Goal: Task Accomplishment & Management: Manage account settings

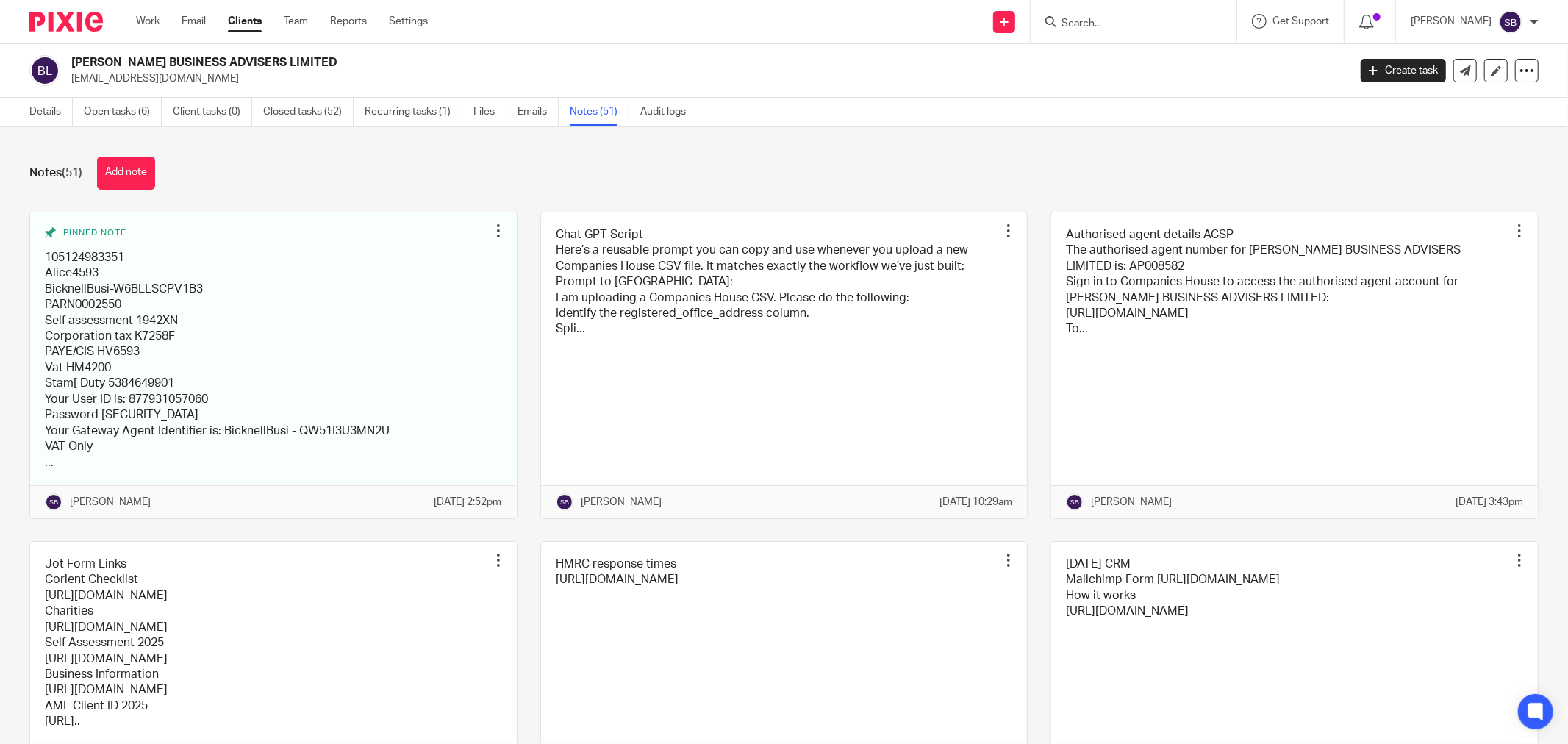
click at [1093, 23] on input "Search" at bounding box center [1126, 24] width 132 height 13
click at [1145, 22] on input "Search" at bounding box center [1126, 24] width 132 height 13
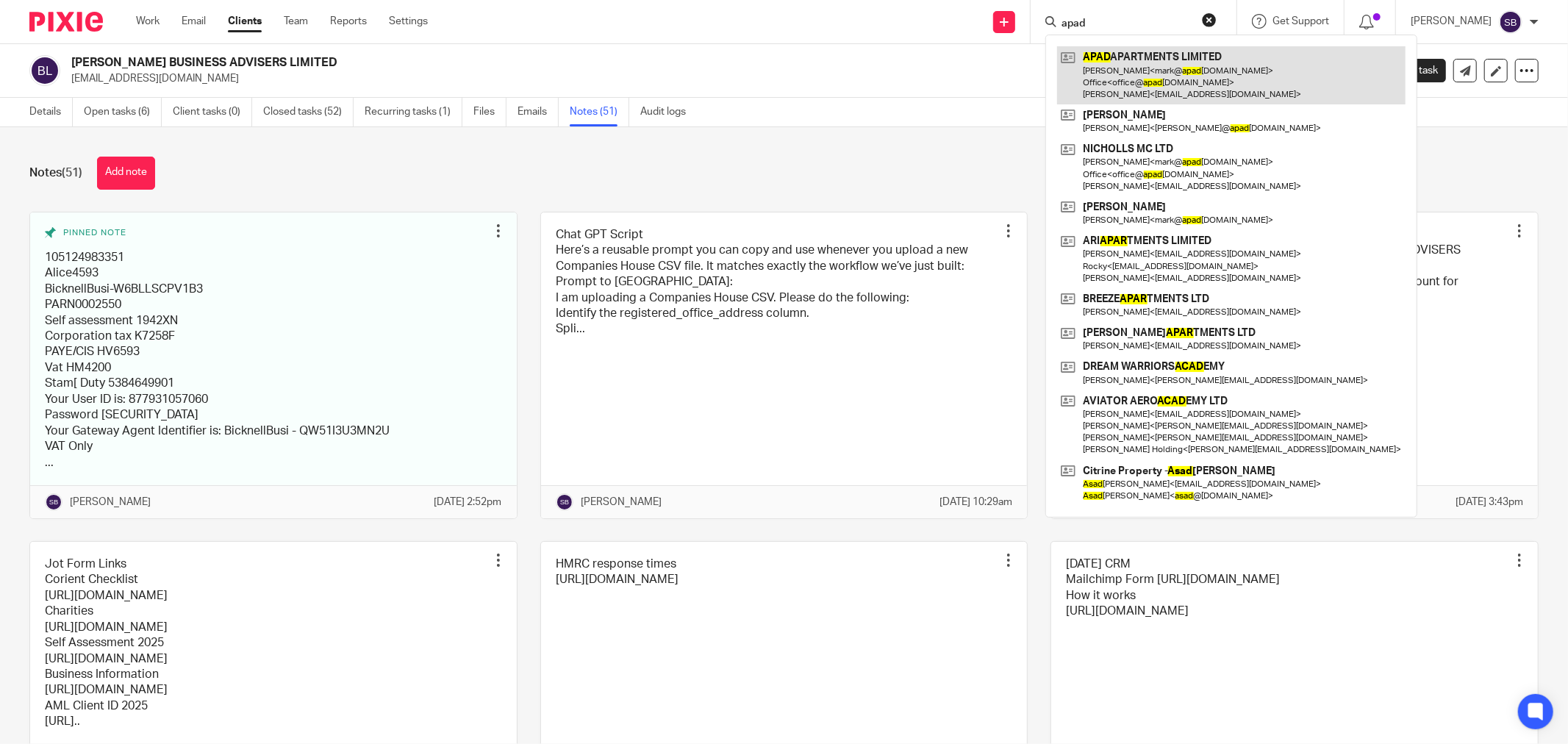
type input "apad"
click at [1173, 71] on link at bounding box center [1231, 75] width 349 height 58
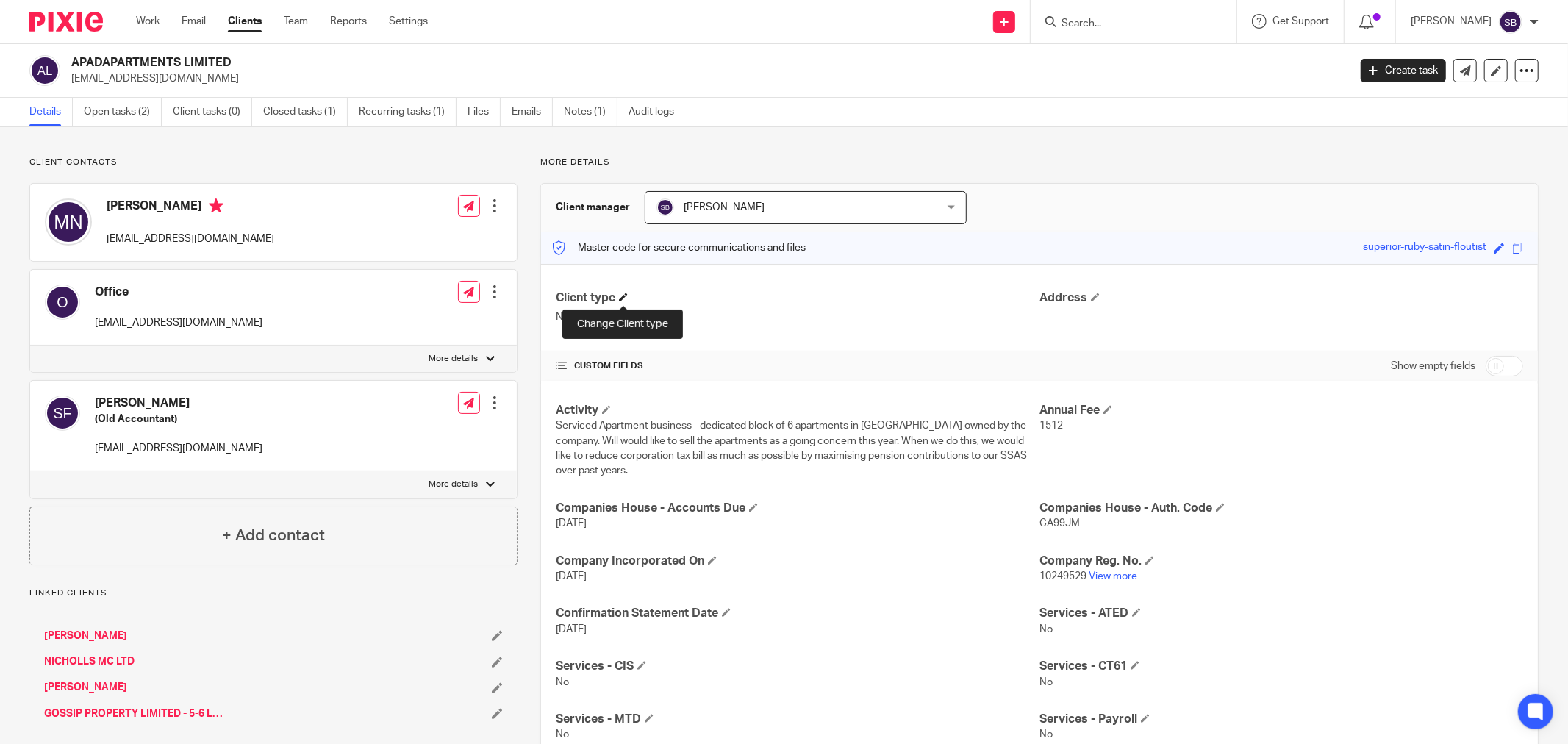
click at [625, 296] on span at bounding box center [623, 297] width 9 height 9
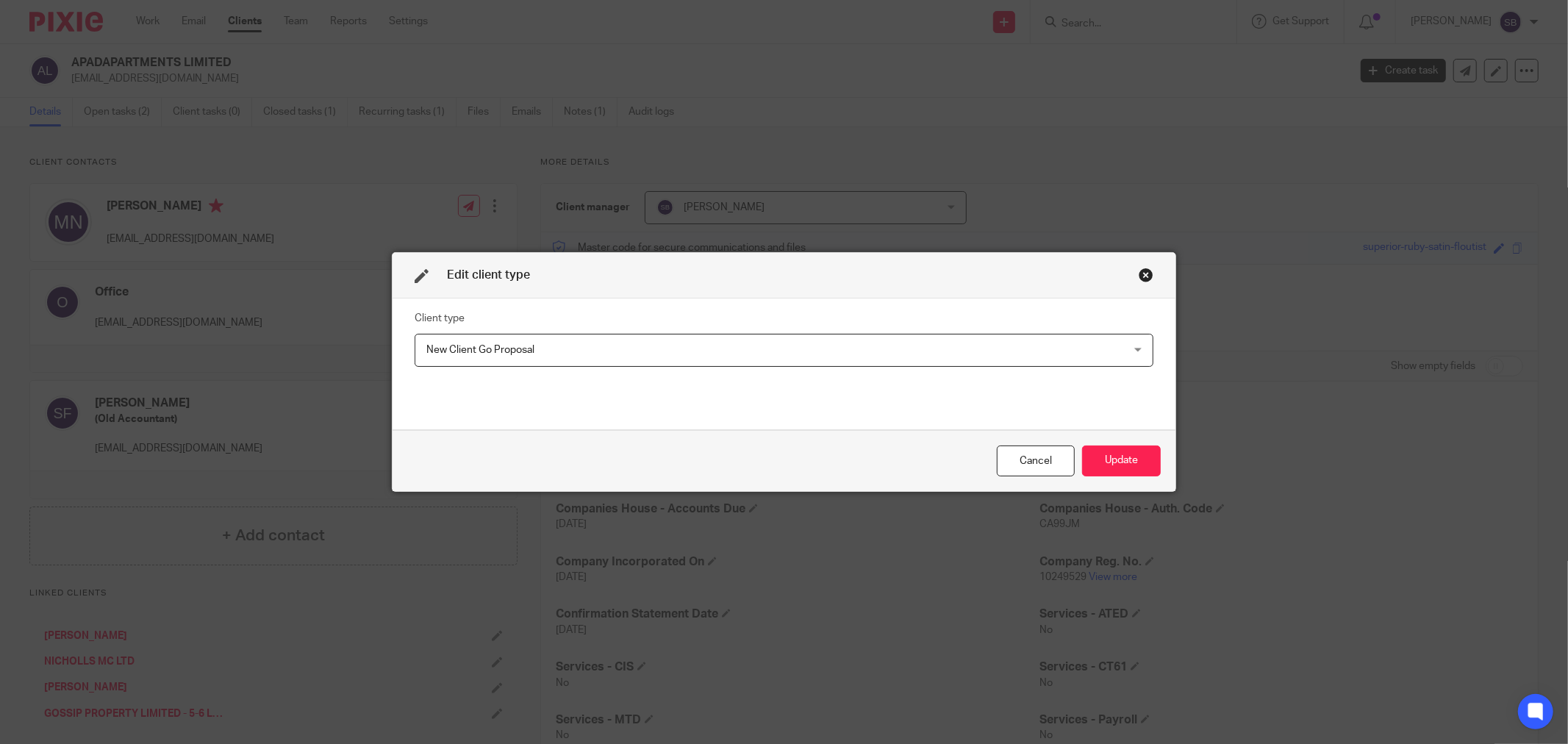
click at [596, 336] on span "New Client Go Proposal" at bounding box center [716, 350] width 581 height 31
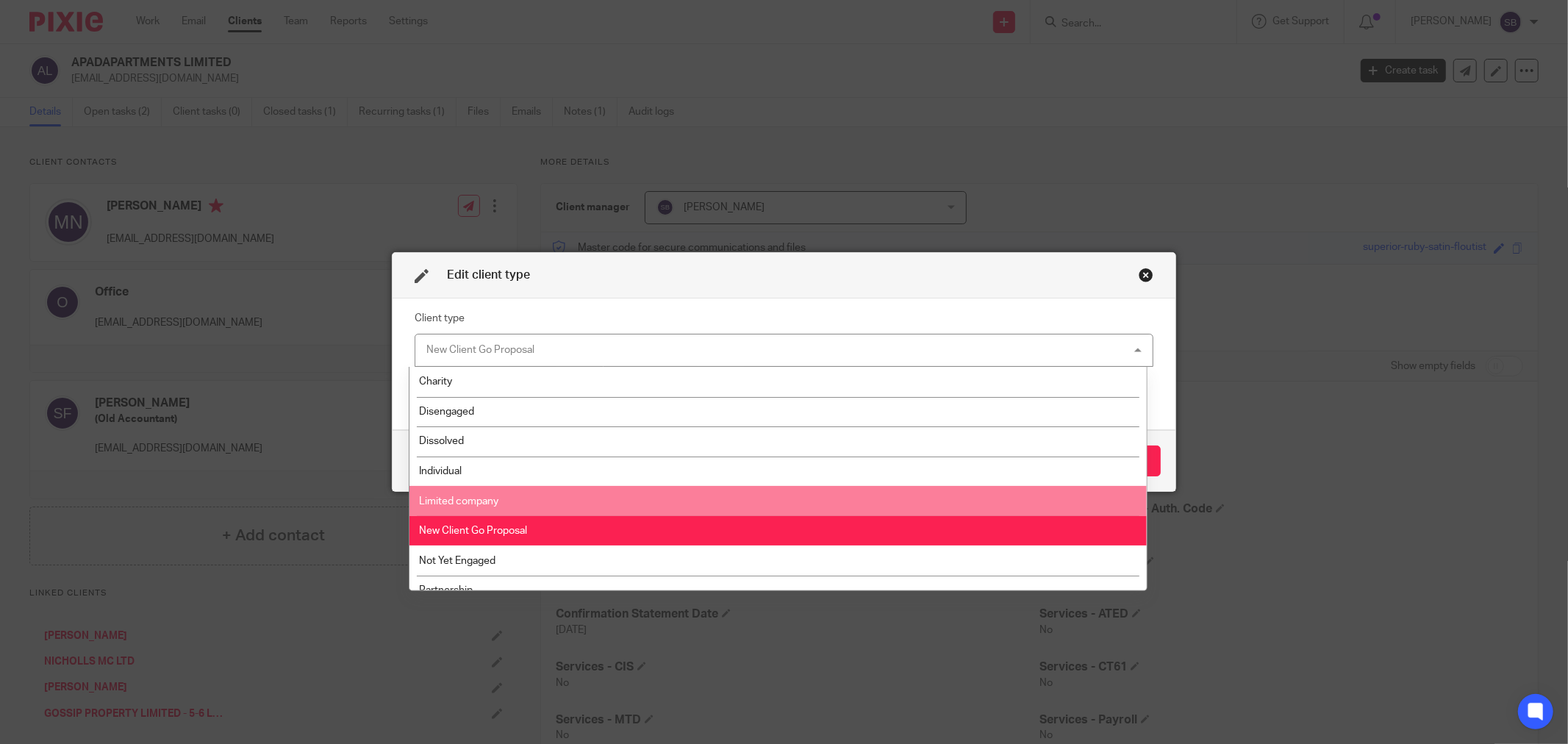
click at [571, 488] on li "Limited company" at bounding box center [778, 501] width 737 height 30
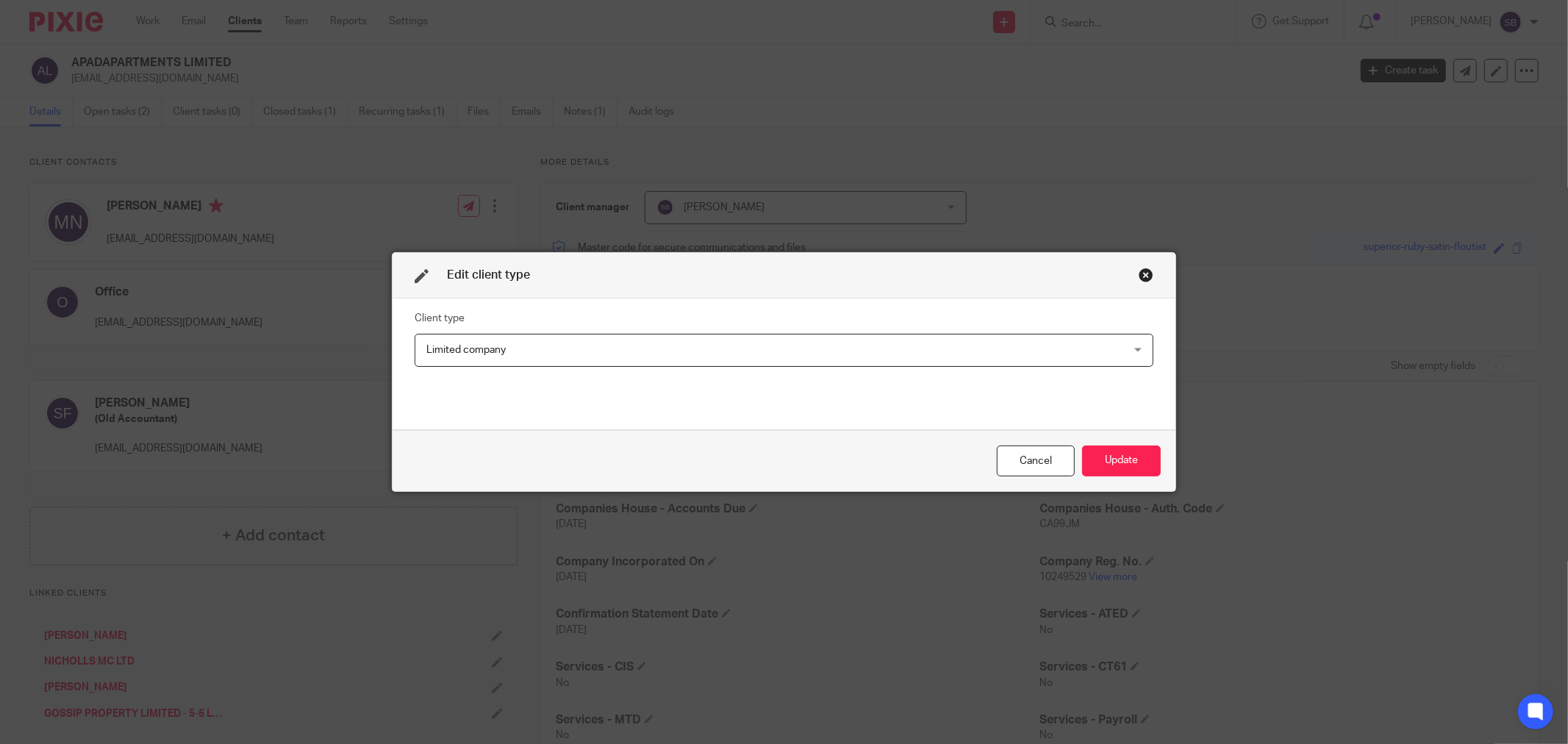
click at [1139, 268] on div "Close this dialog window" at bounding box center [1146, 275] width 15 height 15
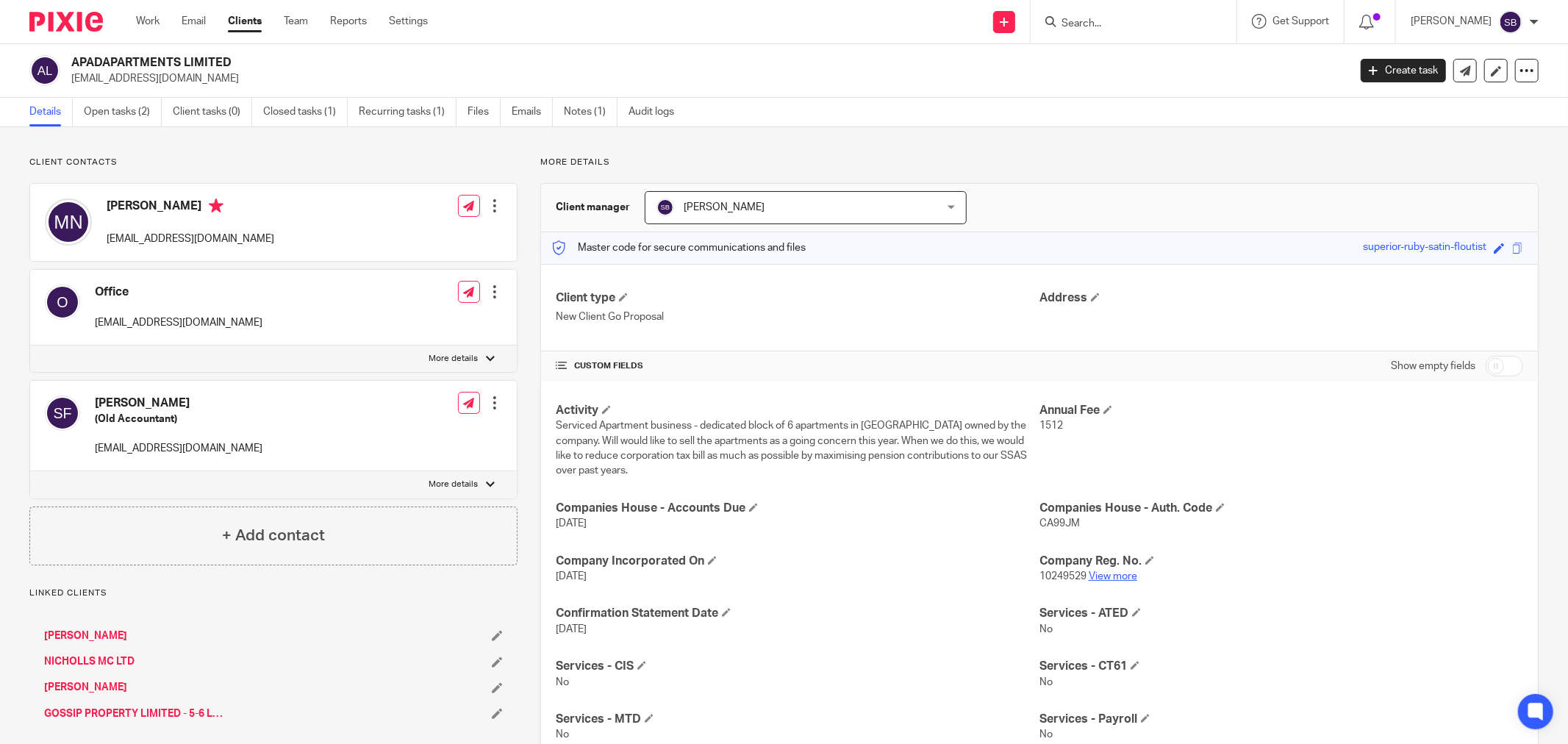
click at [1118, 576] on link "View more" at bounding box center [1113, 576] width 49 height 10
click at [626, 298] on span at bounding box center [623, 297] width 9 height 9
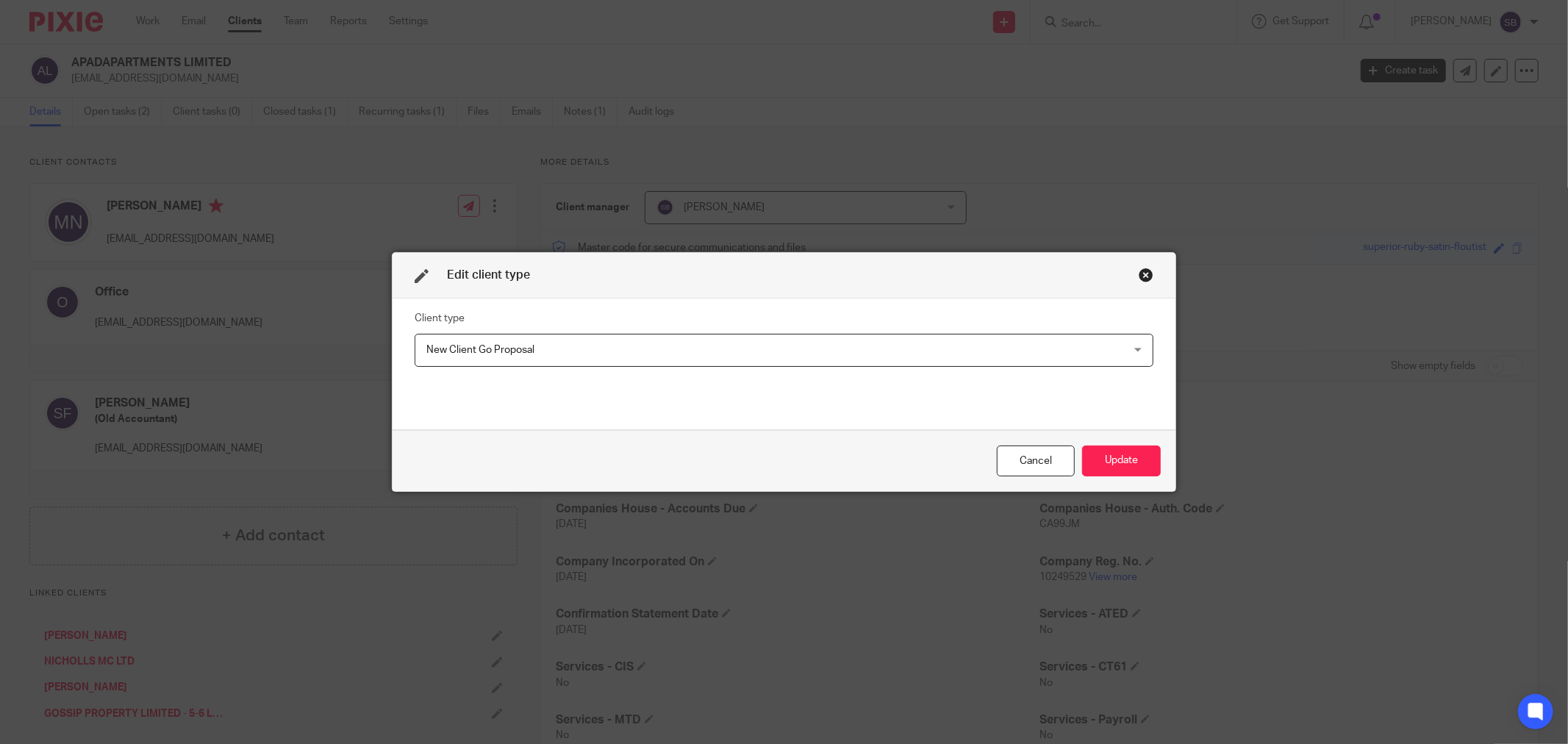
click at [641, 349] on span "New Client Go Proposal" at bounding box center [716, 350] width 581 height 31
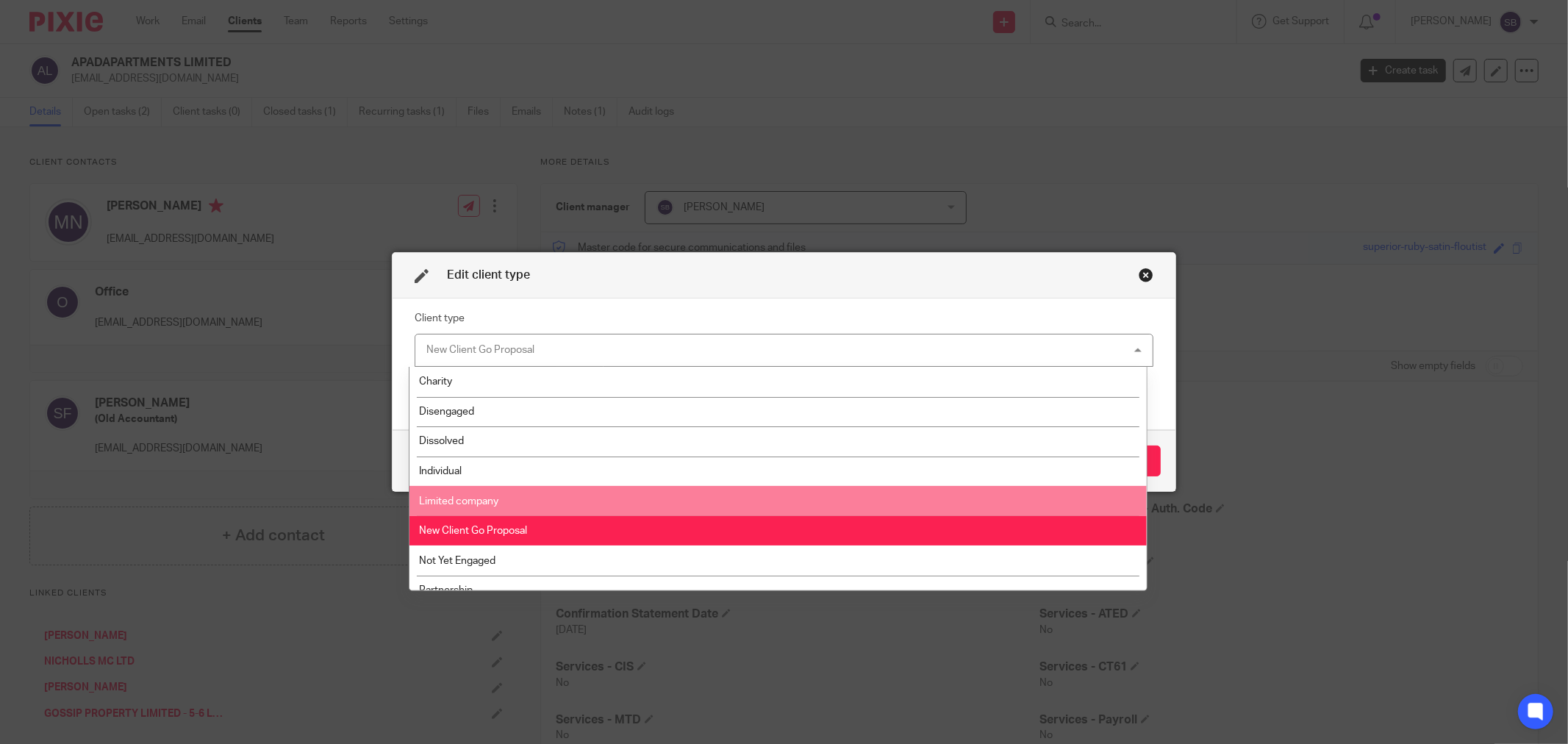
click at [616, 502] on li "Limited company" at bounding box center [778, 501] width 737 height 30
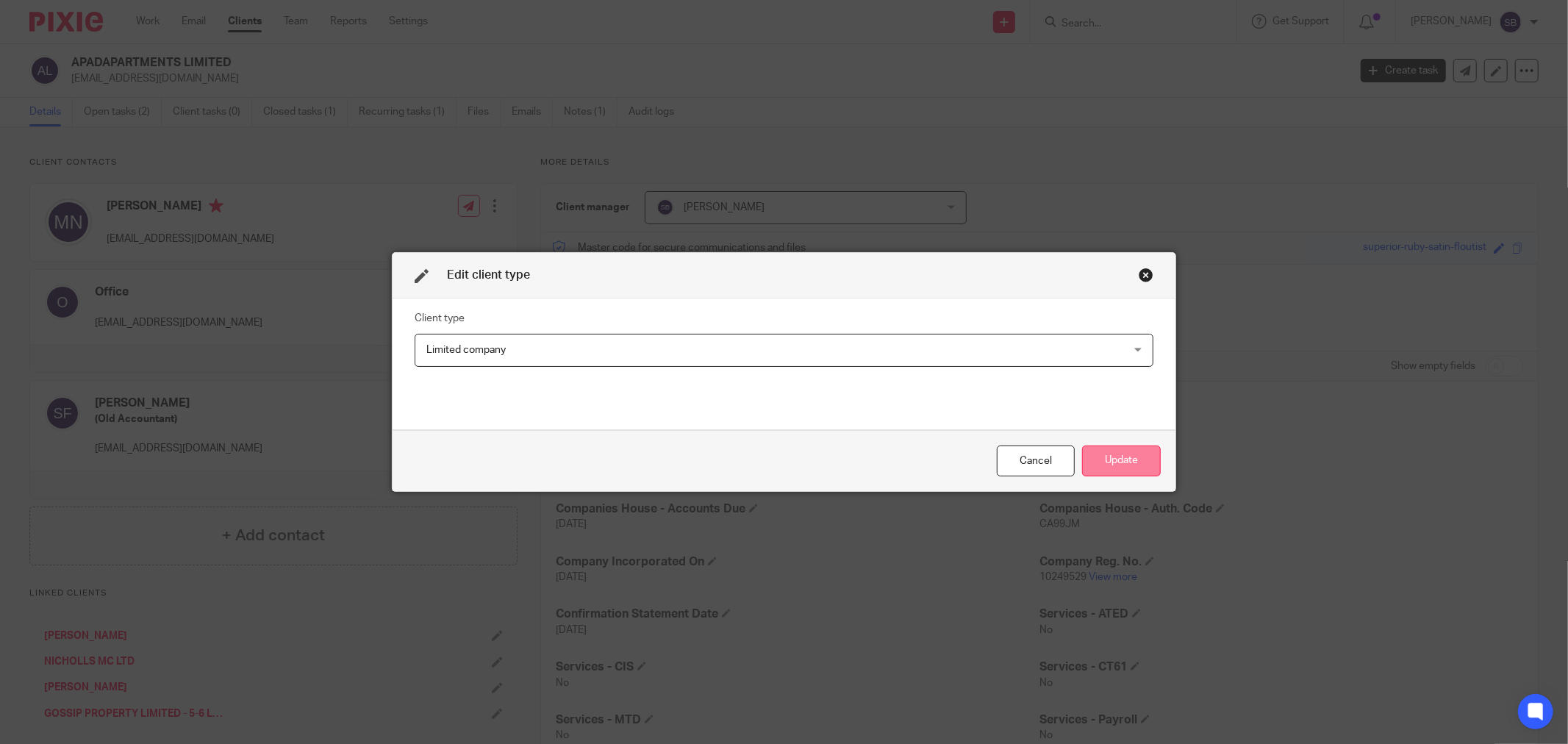
click at [1127, 469] on button "Update" at bounding box center [1121, 462] width 79 height 32
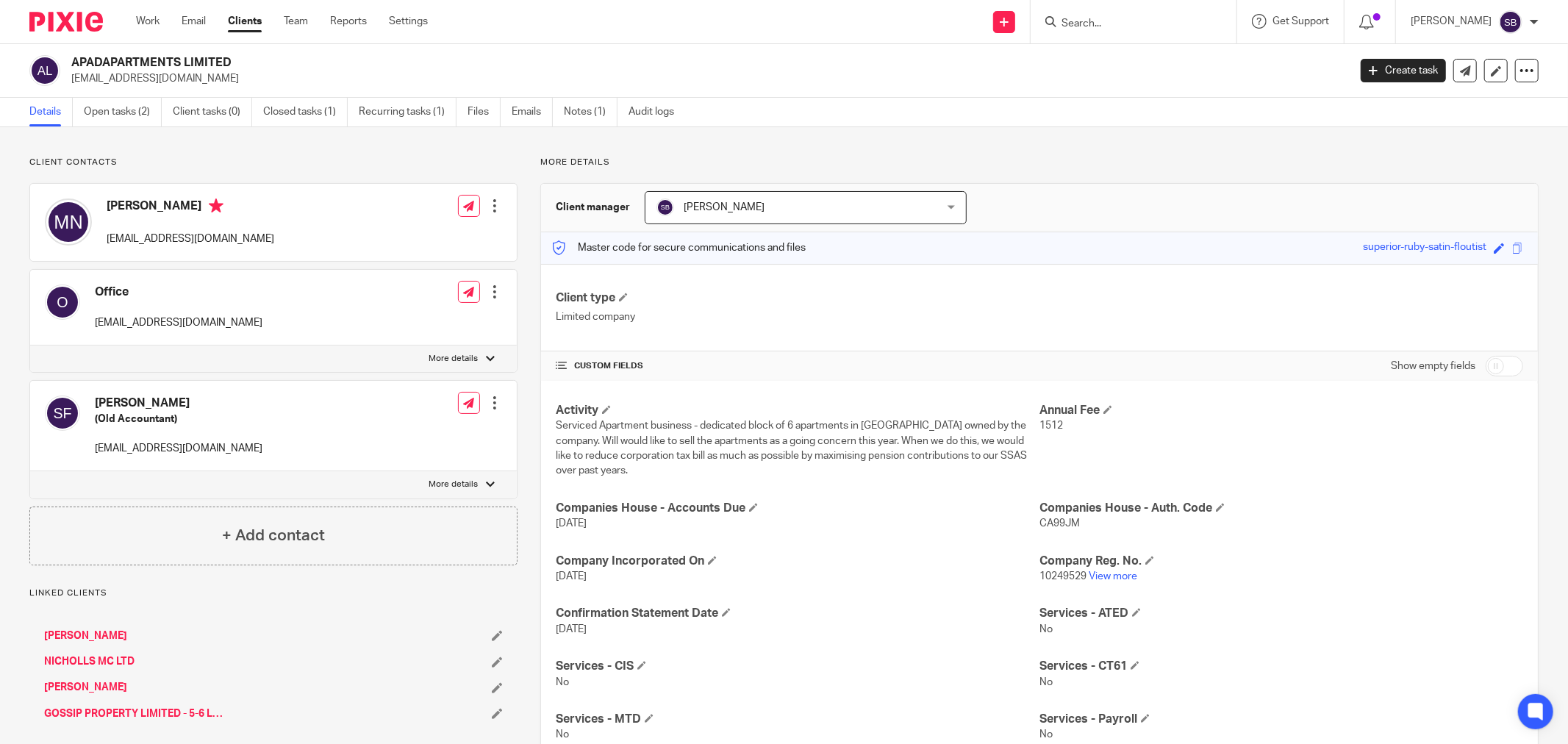
click at [1168, 22] on input "Search" at bounding box center [1126, 24] width 132 height 13
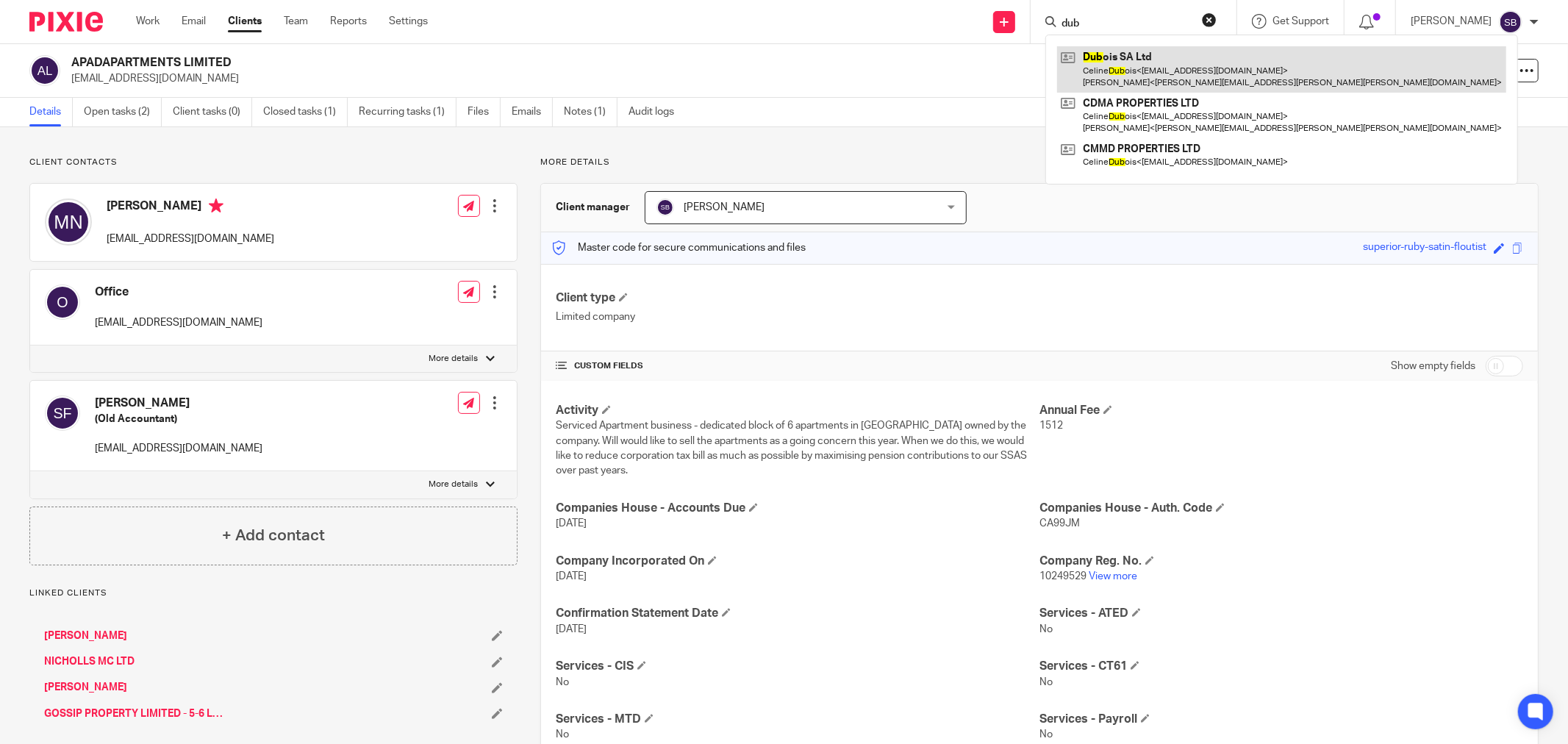
type input "dub"
click at [1201, 60] on link at bounding box center [1281, 69] width 449 height 46
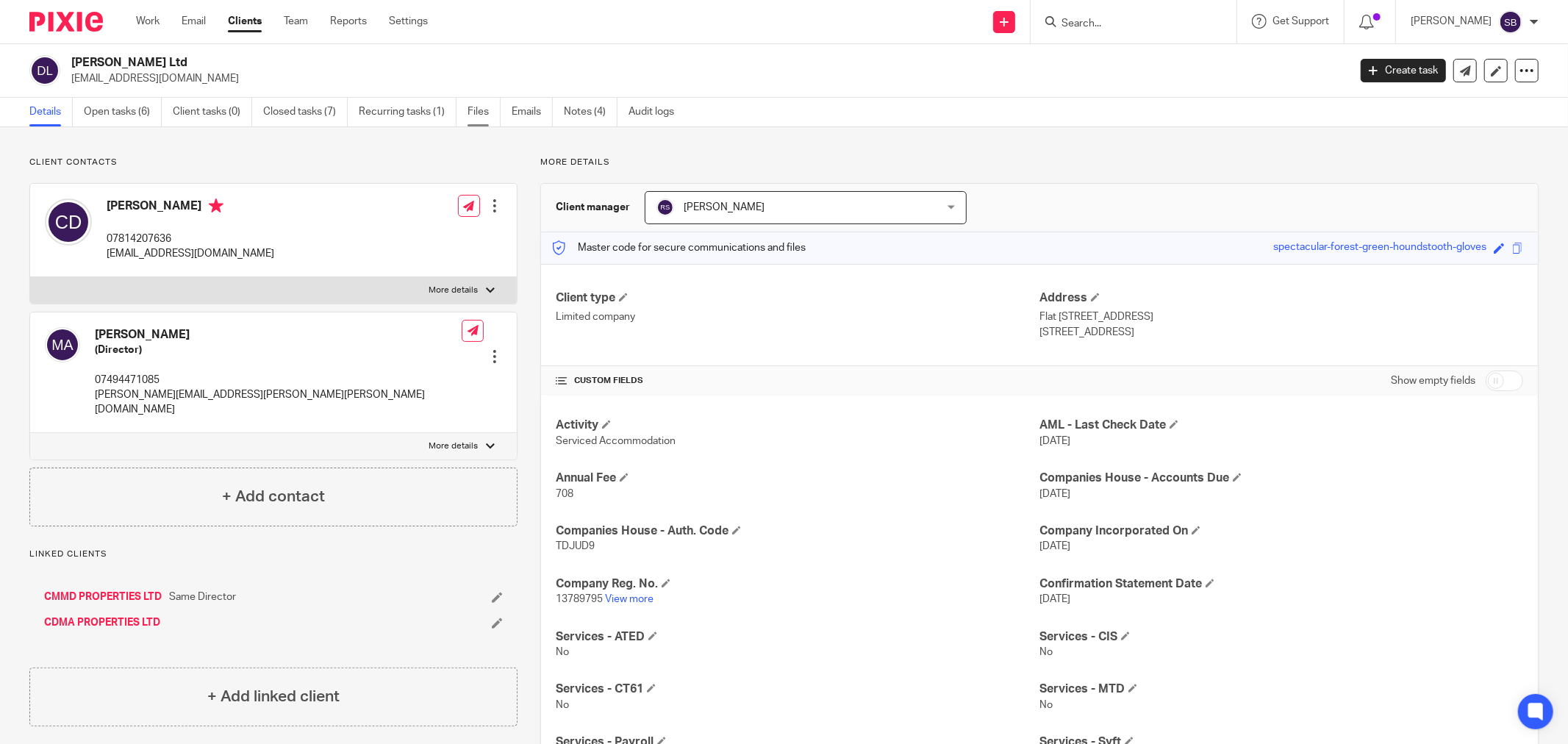
click at [471, 114] on link "Files" at bounding box center [484, 112] width 33 height 29
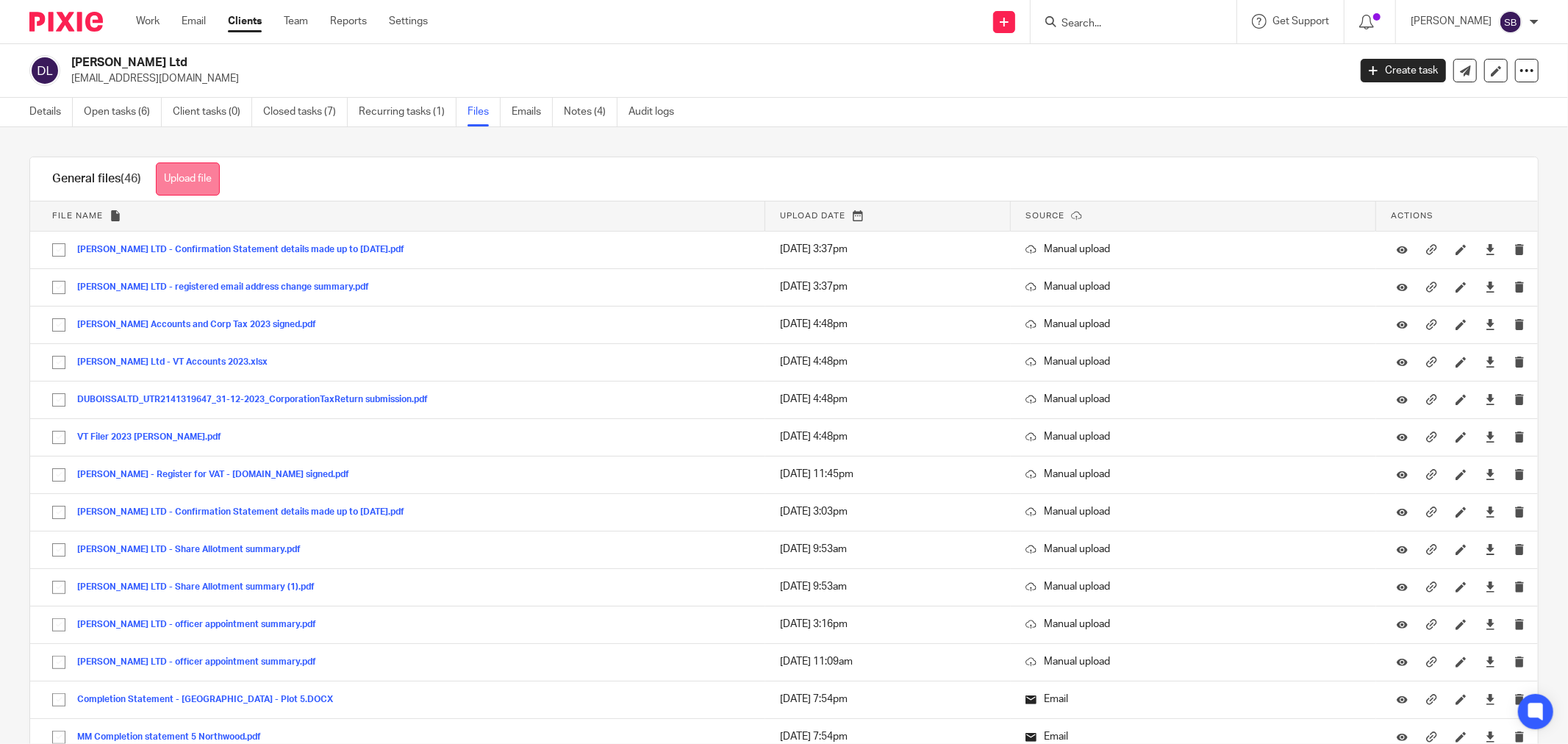
click at [184, 186] on button "Upload file" at bounding box center [188, 179] width 64 height 33
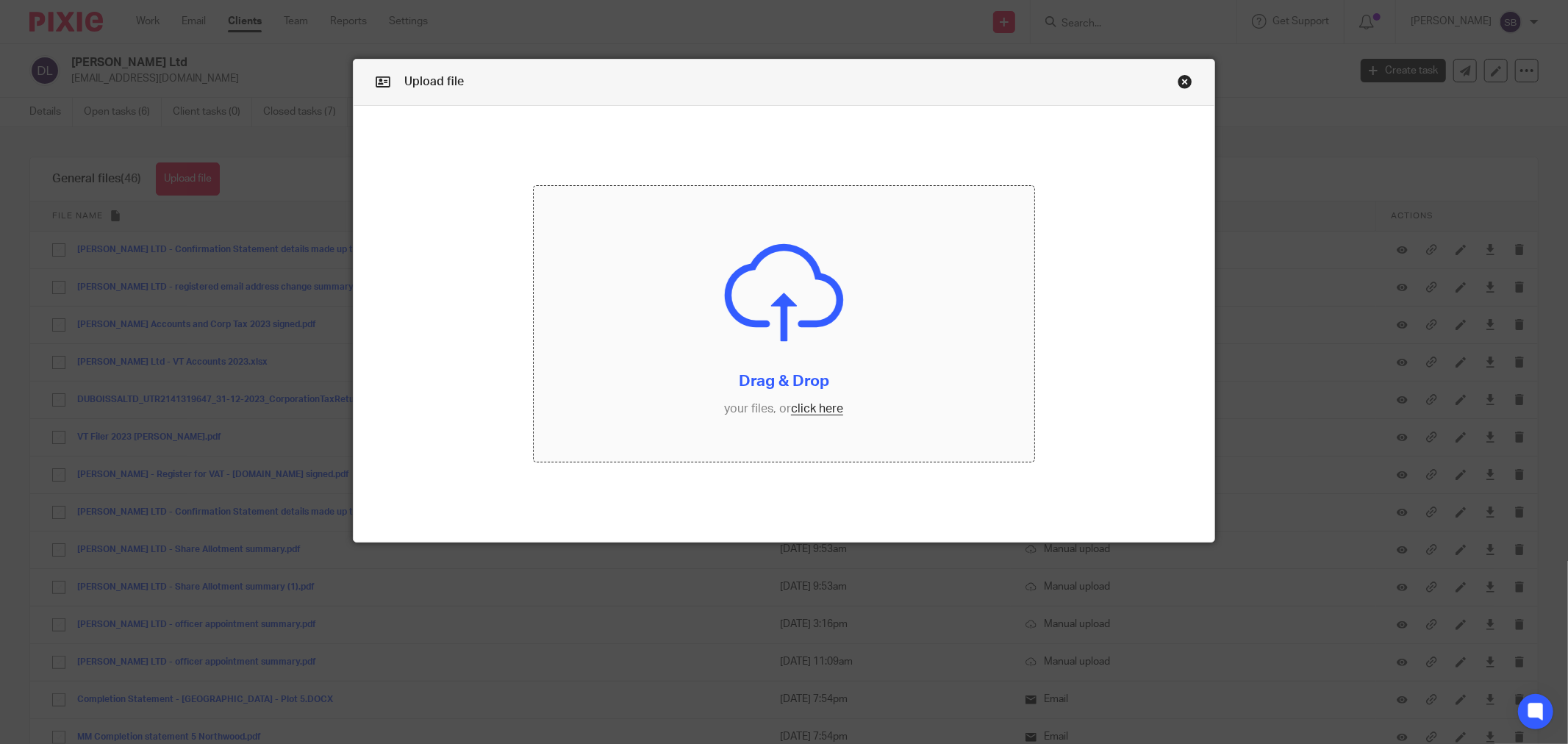
click at [802, 410] on input "file" at bounding box center [784, 324] width 501 height 276
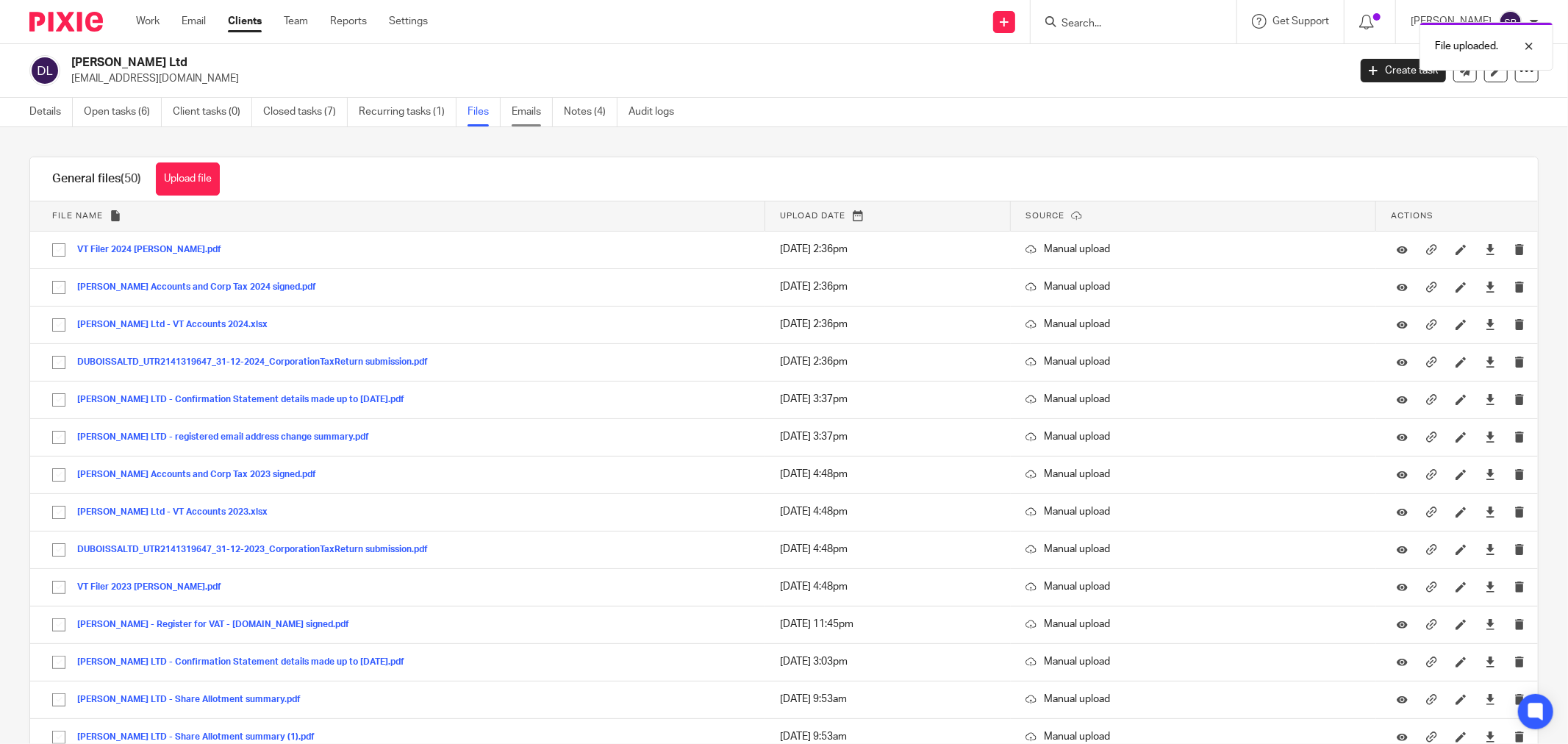
click at [532, 115] on link "Emails" at bounding box center [532, 112] width 41 height 29
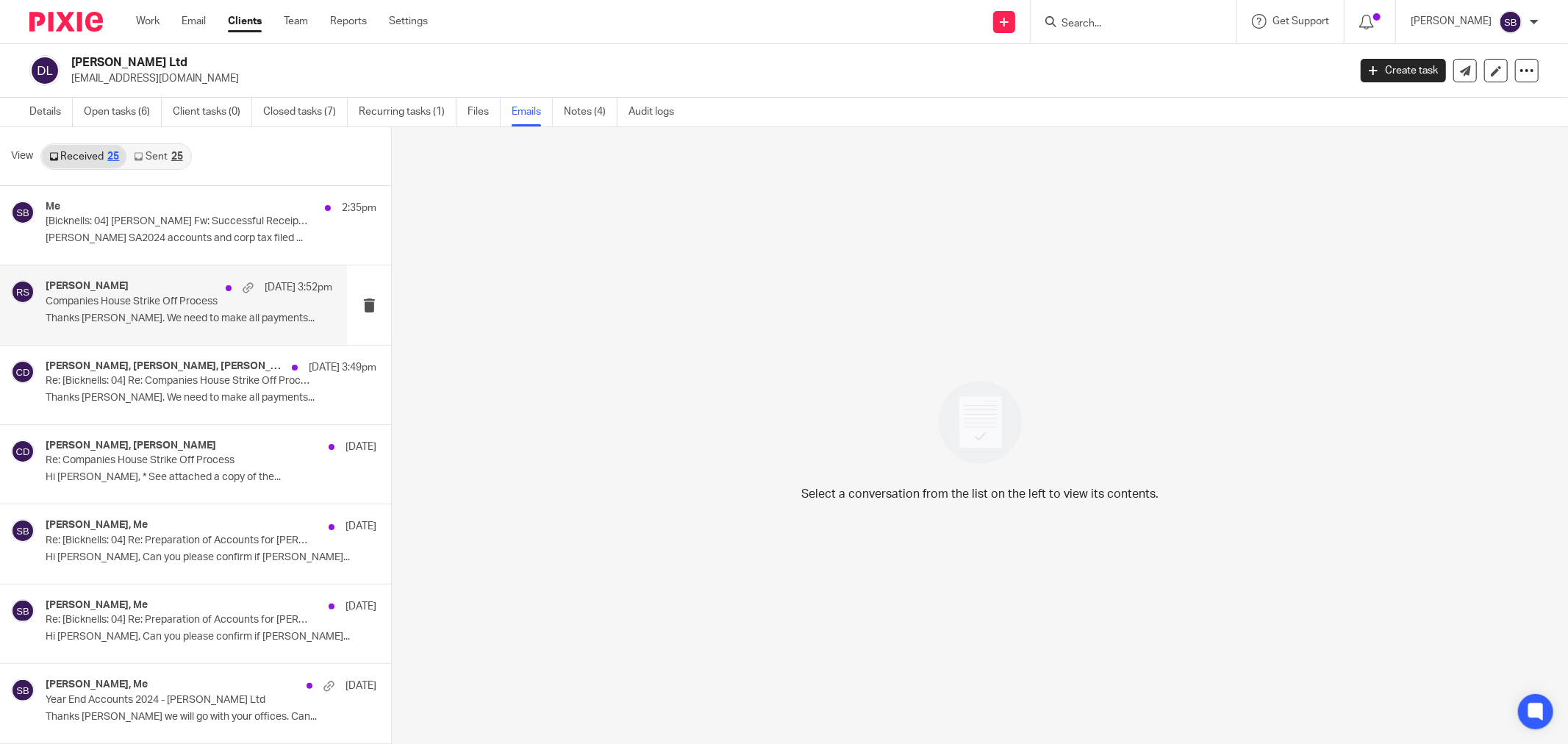
click at [155, 314] on p "Thanks [PERSON_NAME]. We need to make all payments..." at bounding box center [189, 319] width 287 height 13
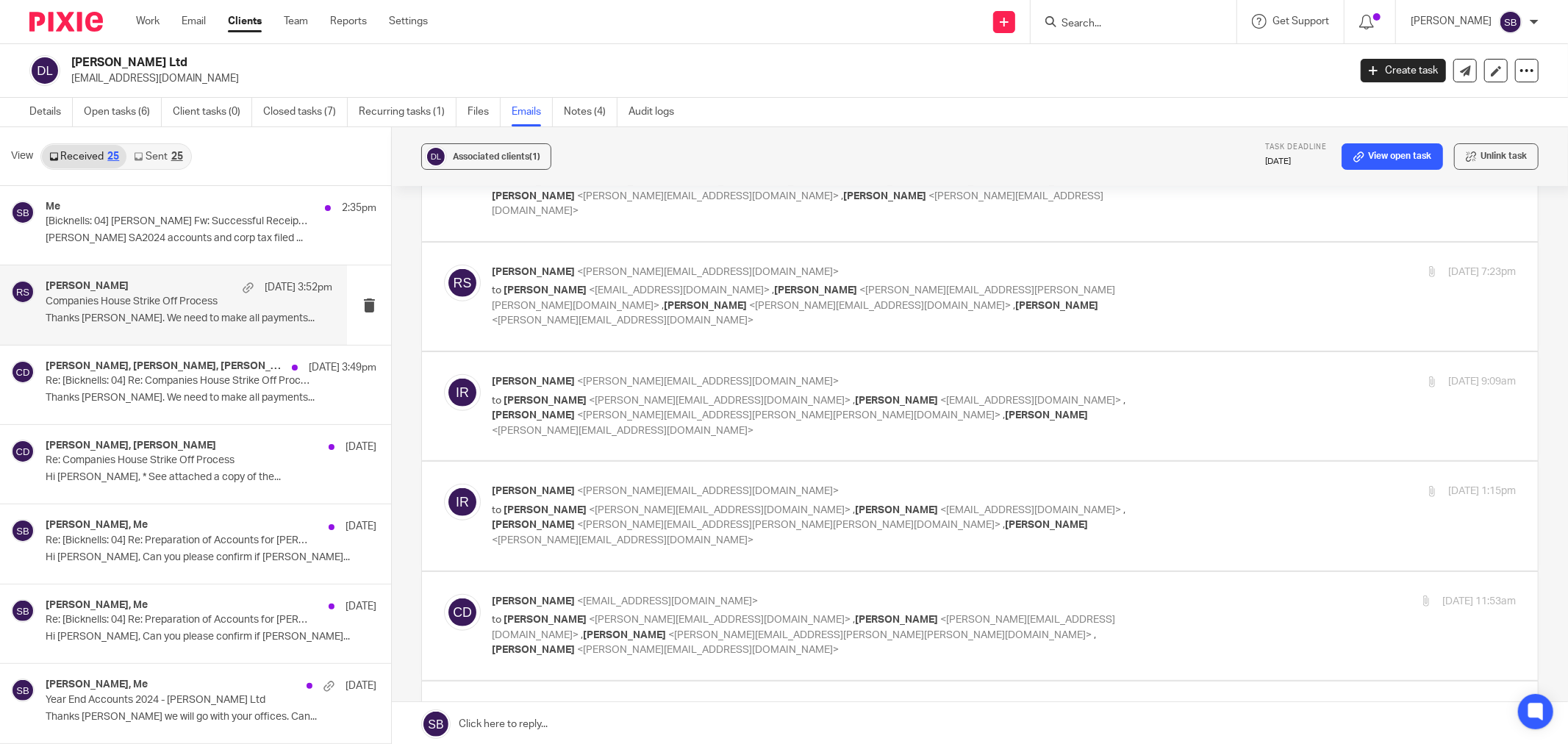
scroll to position [1046, 0]
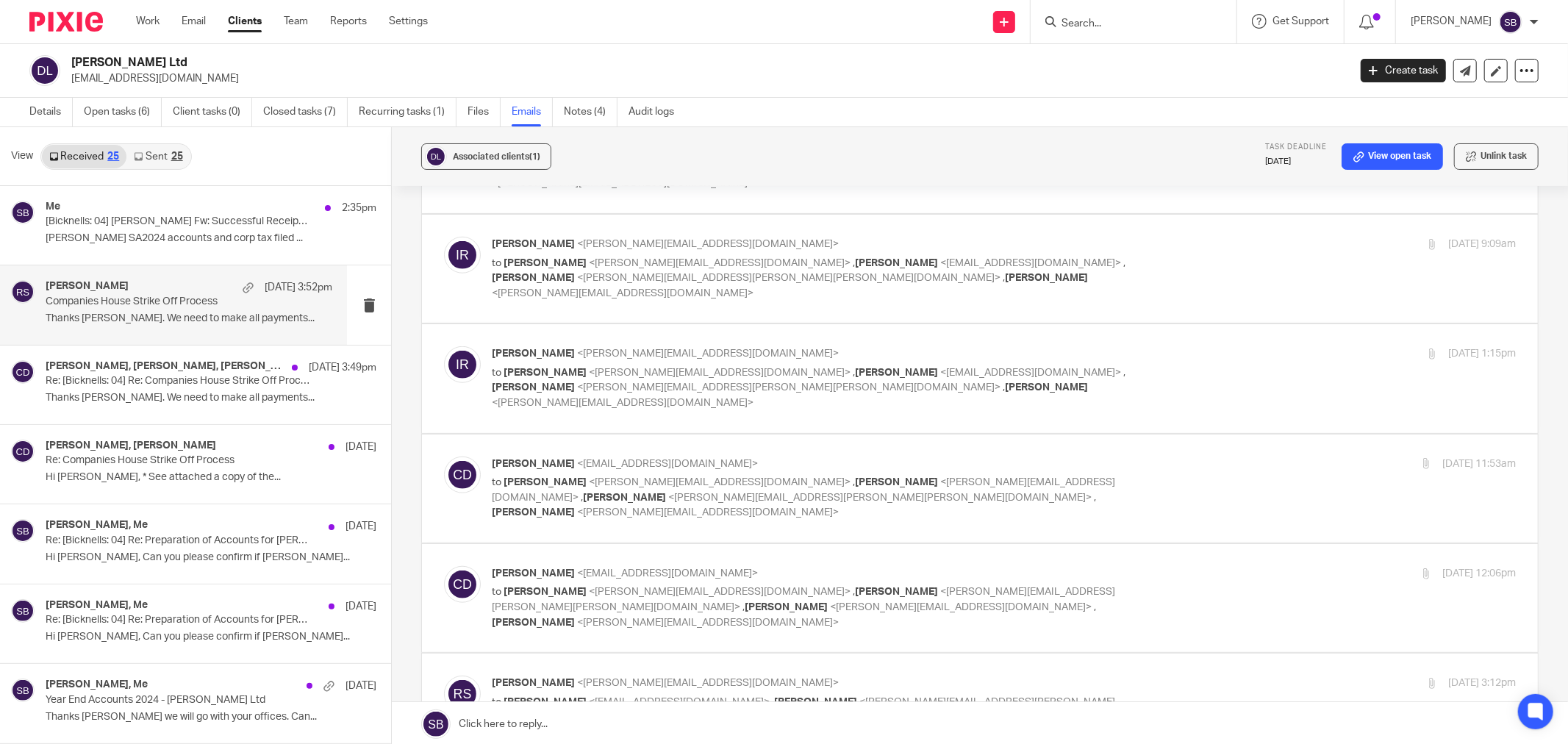
click at [1088, 676] on p "[PERSON_NAME] <[PERSON_NAME][EMAIL_ADDRESS][DOMAIN_NAME]>" at bounding box center [833, 683] width 683 height 15
checkbox input "true"
